Goal: Complete application form

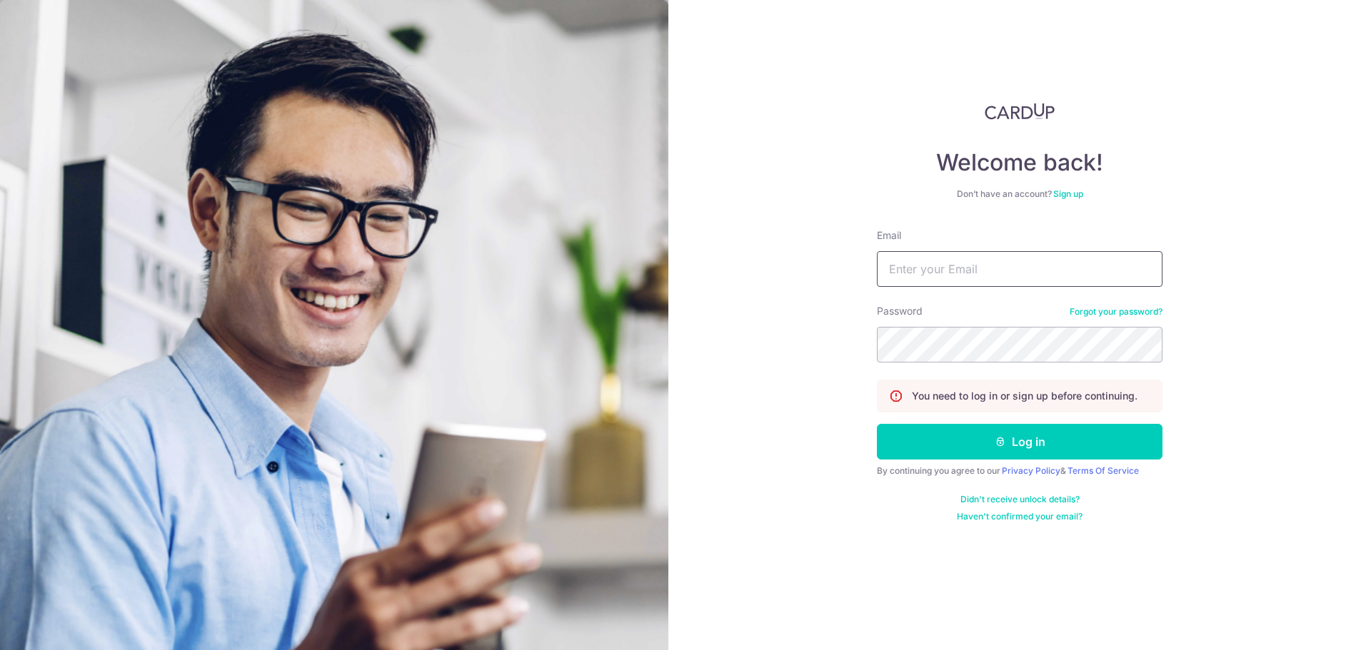
click at [1034, 271] on input "Email" at bounding box center [1020, 269] width 286 height 36
type input "[EMAIL_ADDRESS][DOMAIN_NAME]"
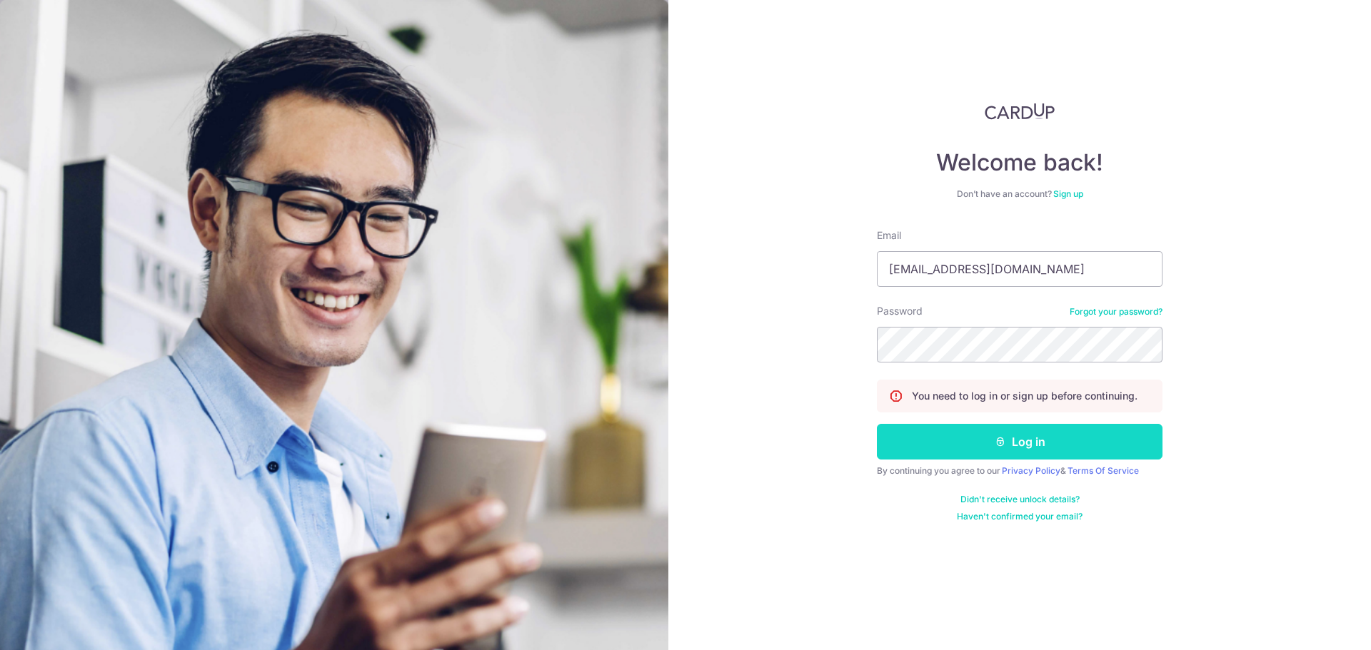
click at [1054, 445] on button "Log in" at bounding box center [1020, 442] width 286 height 36
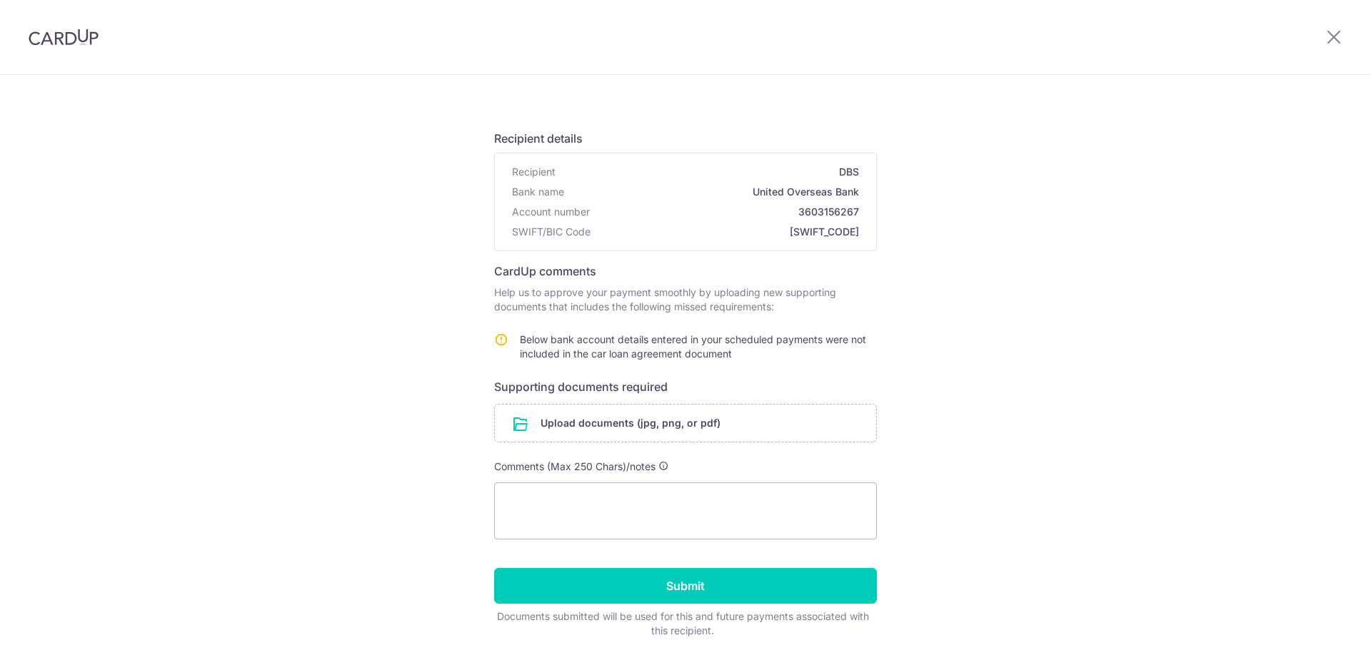
scroll to position [106, 0]
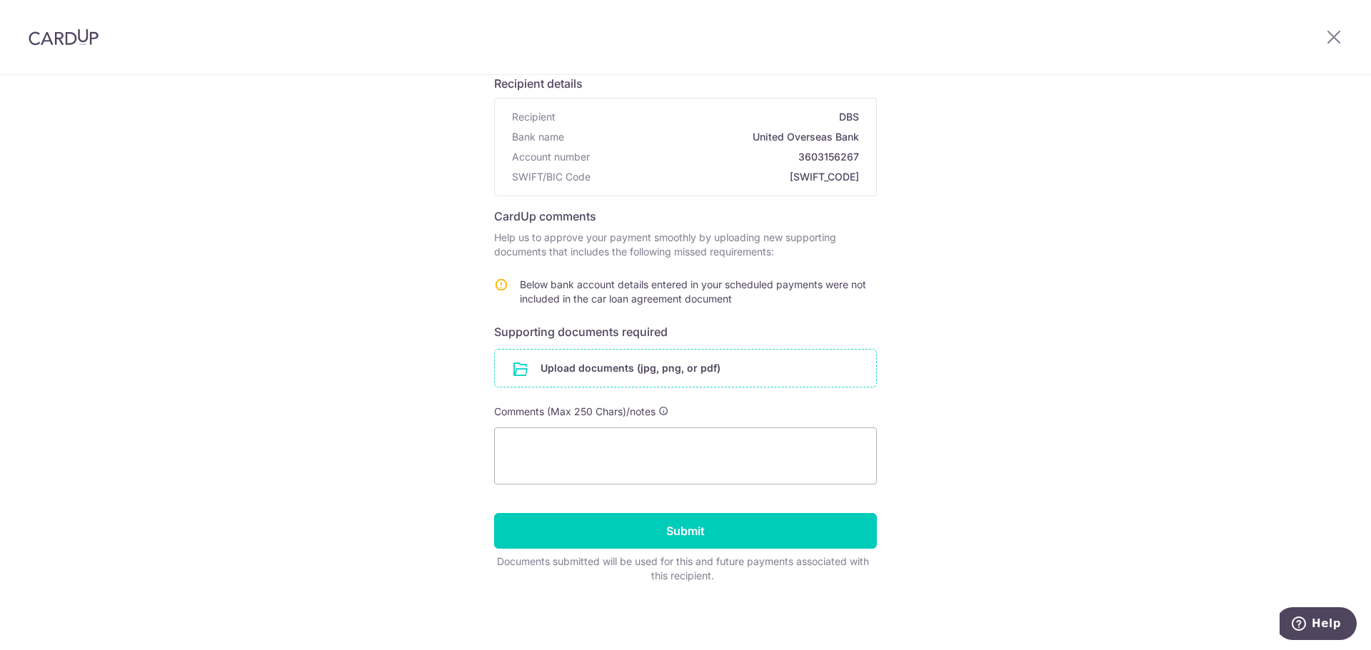
click at [562, 366] on input "file" at bounding box center [685, 368] width 381 height 37
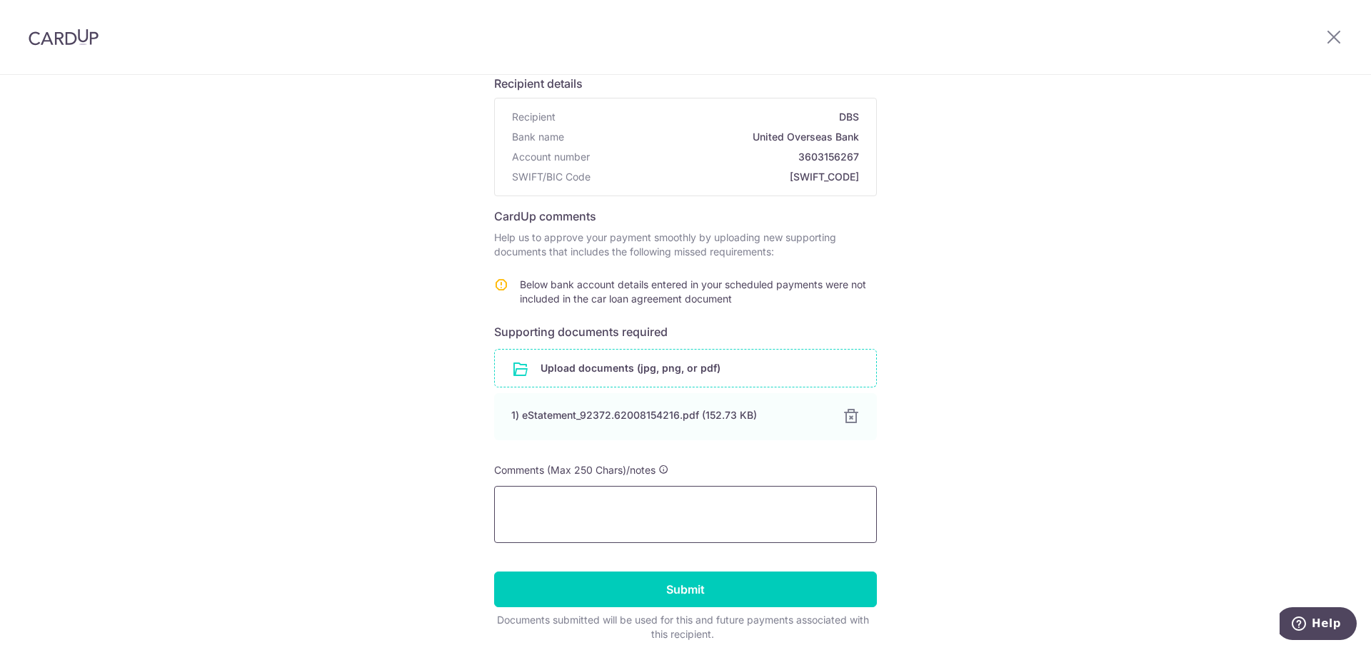
click at [703, 520] on textarea at bounding box center [685, 514] width 383 height 57
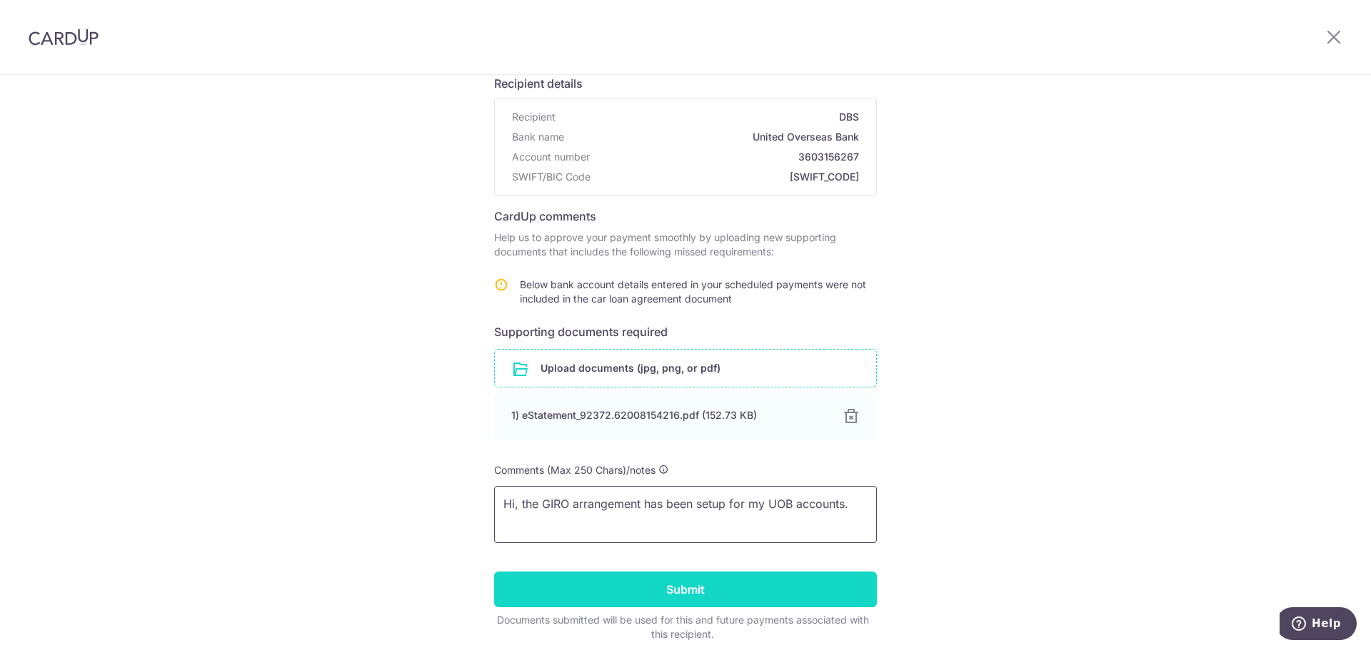
type textarea "Hi, the GIRO arrangement has been setup for my UOB accounts."
click at [655, 590] on input "Submit" at bounding box center [685, 590] width 383 height 36
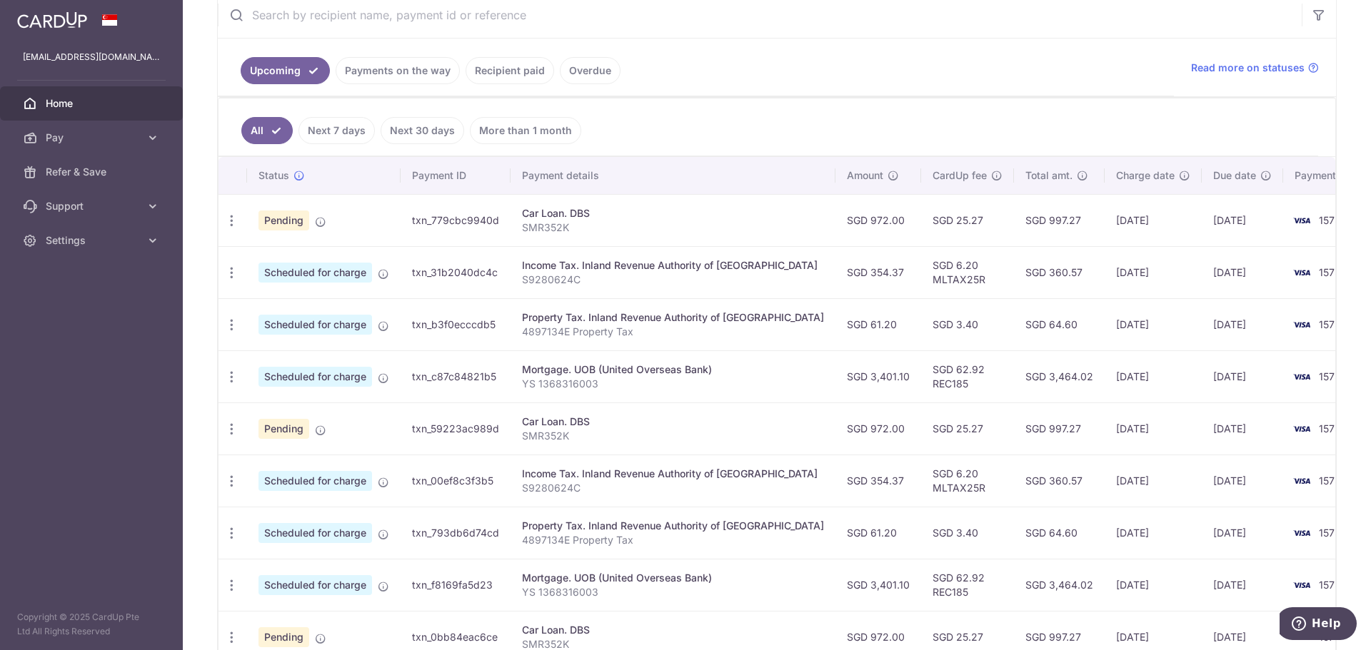
scroll to position [357, 0]
